Goal: Task Accomplishment & Management: Use online tool/utility

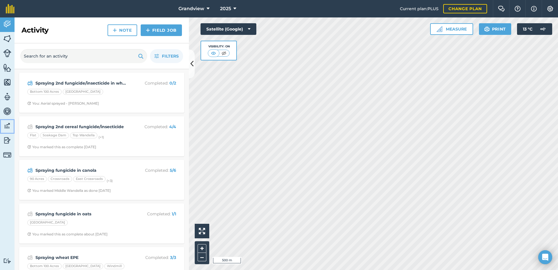
click at [5, 126] on img at bounding box center [7, 126] width 8 height 9
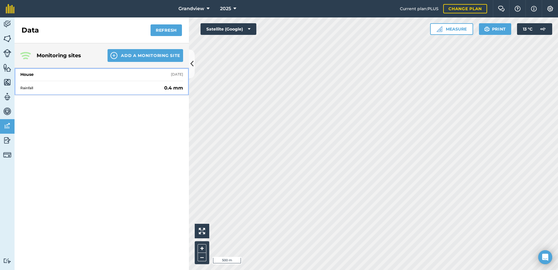
click at [58, 87] on span "Rainfall" at bounding box center [91, 88] width 142 height 5
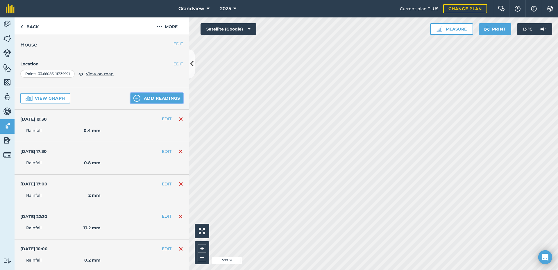
click at [148, 97] on button "Add readings" at bounding box center [157, 98] width 53 height 10
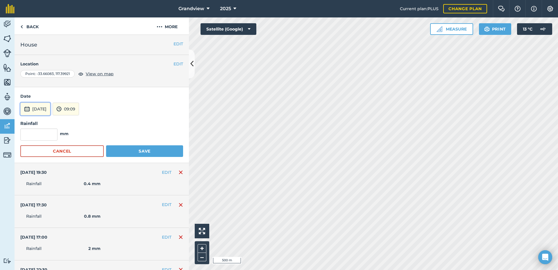
click at [50, 110] on button "[DATE]" at bounding box center [35, 109] width 30 height 13
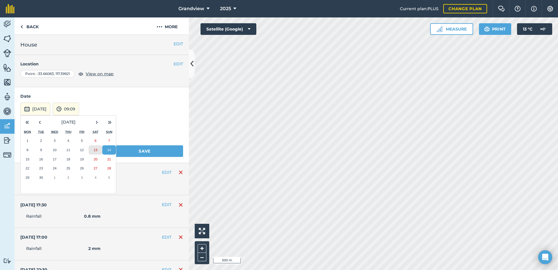
drag, startPoint x: 94, startPoint y: 150, endPoint x: 85, endPoint y: 133, distance: 19.4
click at [94, 150] on abbr "13" at bounding box center [96, 150] width 4 height 4
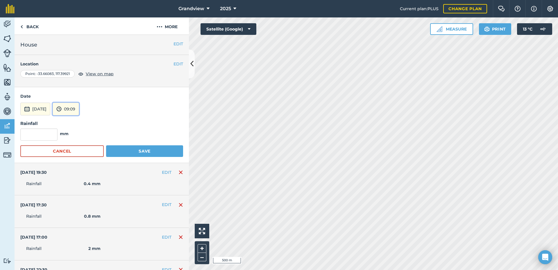
click at [79, 108] on button "09:09" at bounding box center [66, 109] width 26 height 13
click at [76, 150] on button "17:30" at bounding box center [66, 151] width 27 height 9
click at [41, 134] on input "text" at bounding box center [38, 135] width 37 height 12
type input "4.6"
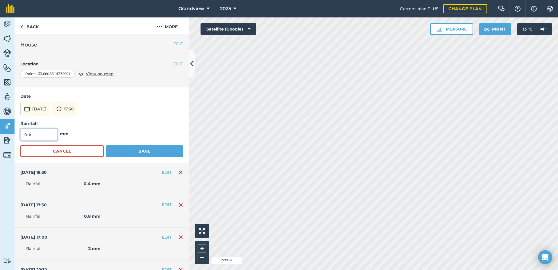
click at [20, 103] on button "[DATE]" at bounding box center [35, 109] width 30 height 13
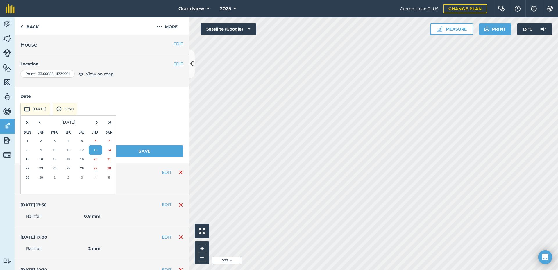
click at [170, 117] on form "Date [DATE] « ‹ [DATE] › » Mon Tue Wed Thu Fri Sat Sun 1 2 3 4 5 6 7 8 9 10 11 …" at bounding box center [101, 125] width 163 height 64
click at [149, 123] on div "Rainfall 4.6 mm" at bounding box center [101, 130] width 163 height 21
click at [46, 110] on button "[DATE]" at bounding box center [35, 109] width 30 height 13
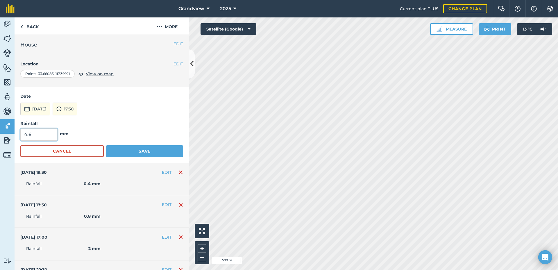
click at [44, 131] on input "4.6" at bounding box center [38, 135] width 37 height 12
click at [20, 103] on button "[DATE]" at bounding box center [35, 109] width 30 height 13
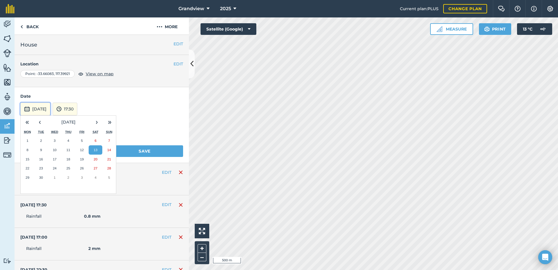
click at [48, 107] on button "[DATE]" at bounding box center [35, 109] width 30 height 13
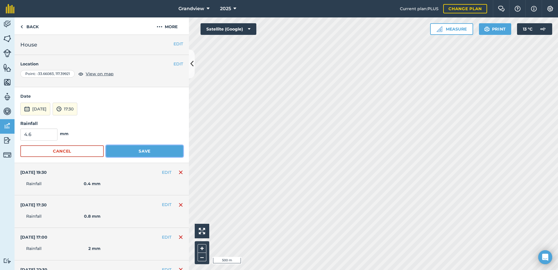
click at [146, 153] on button "Save" at bounding box center [144, 151] width 77 height 12
